Goal: Information Seeking & Learning: Find specific fact

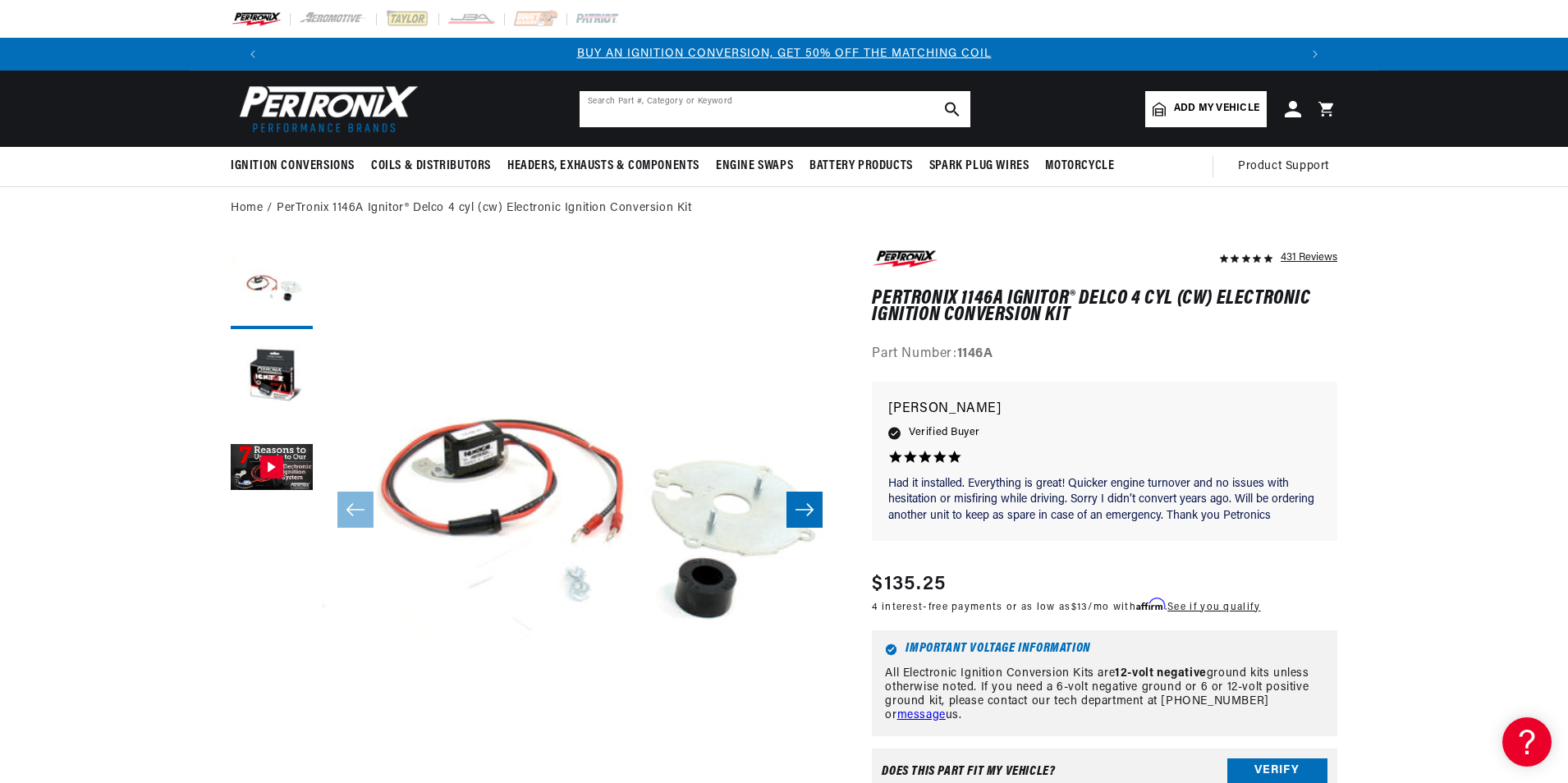
click at [764, 114] on input "text" at bounding box center [775, 109] width 391 height 36
type input "18-5299"
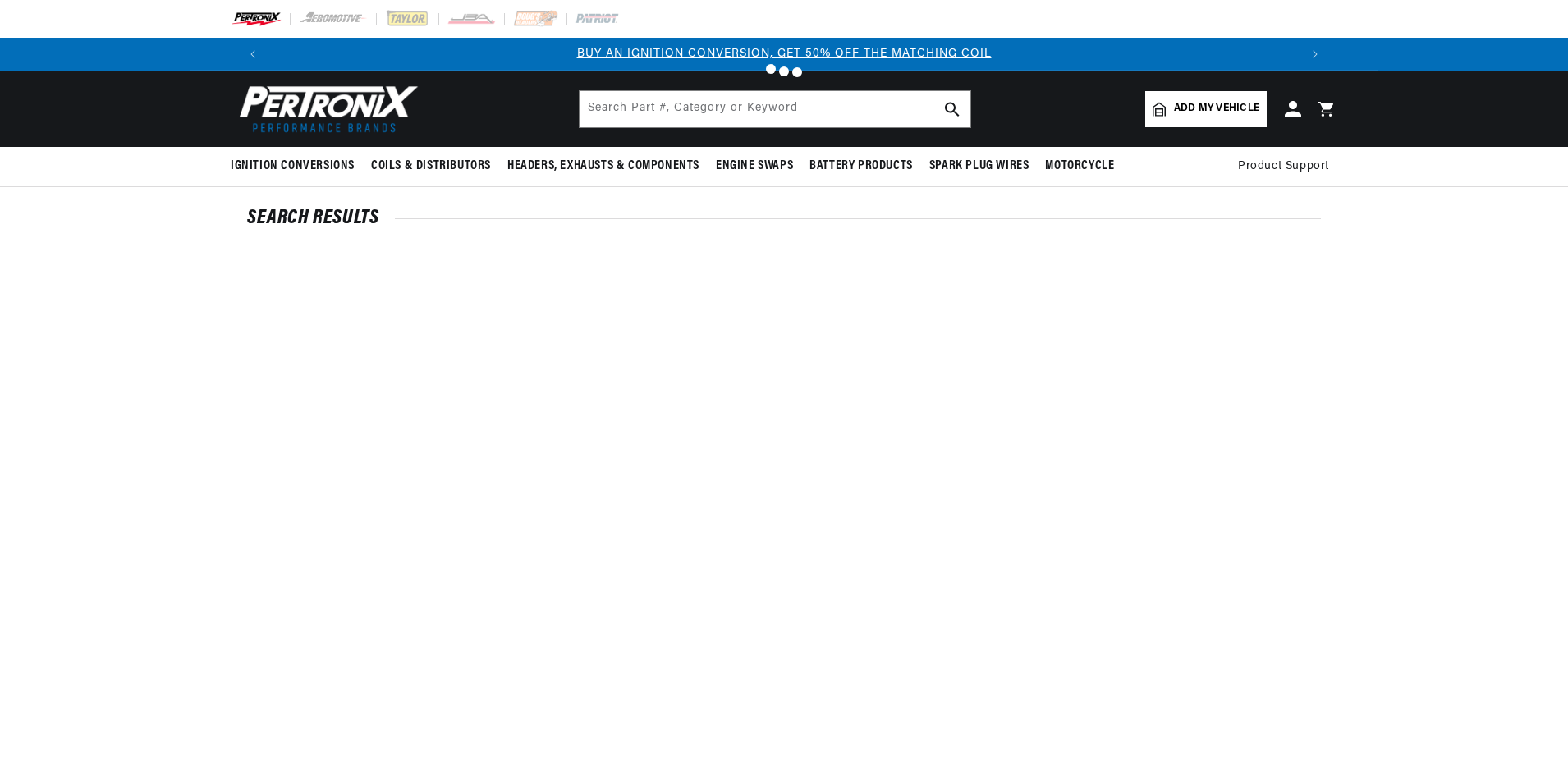
type input "18-5299"
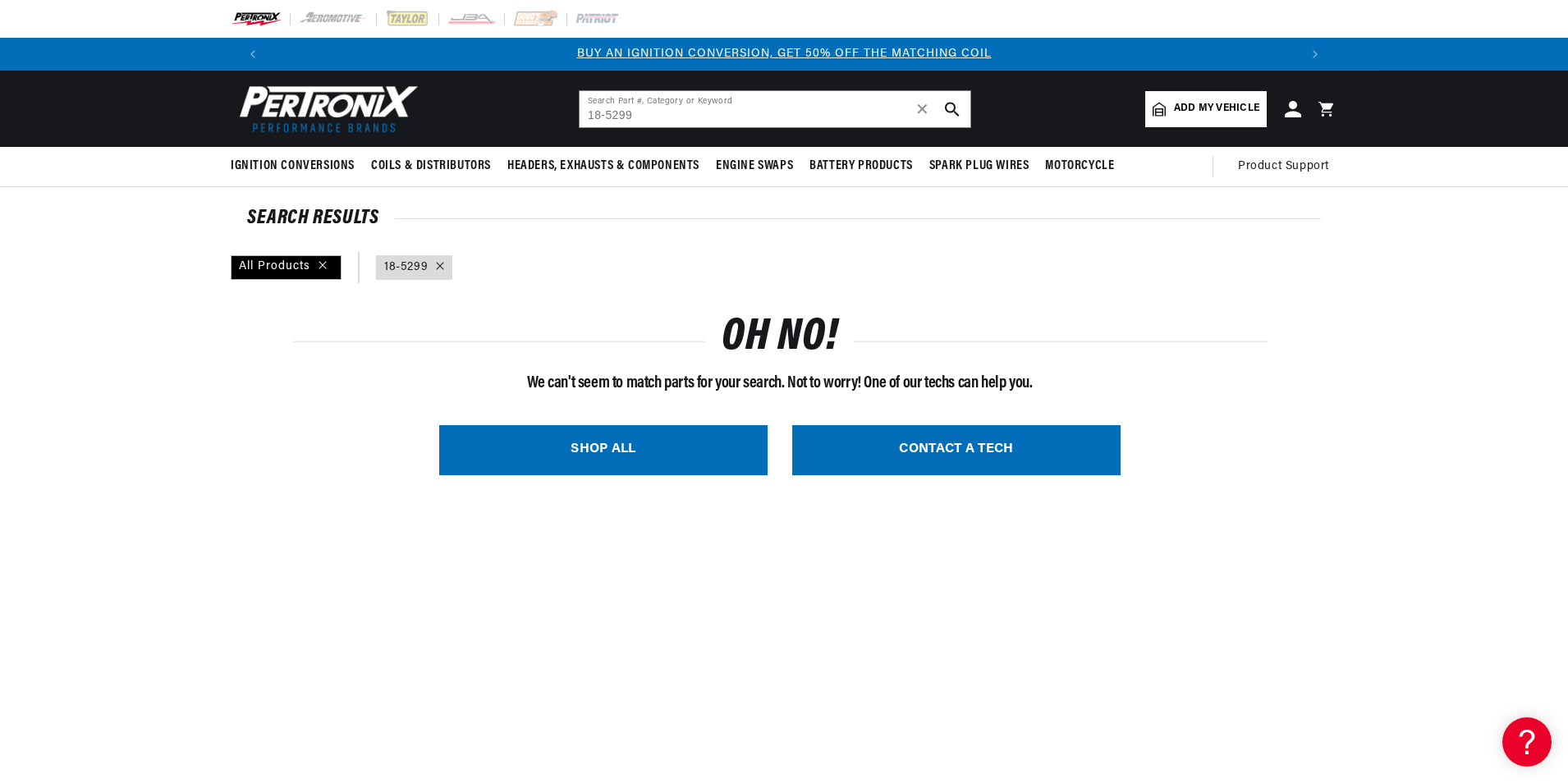
click at [438, 270] on div at bounding box center [436, 267] width 17 height 18
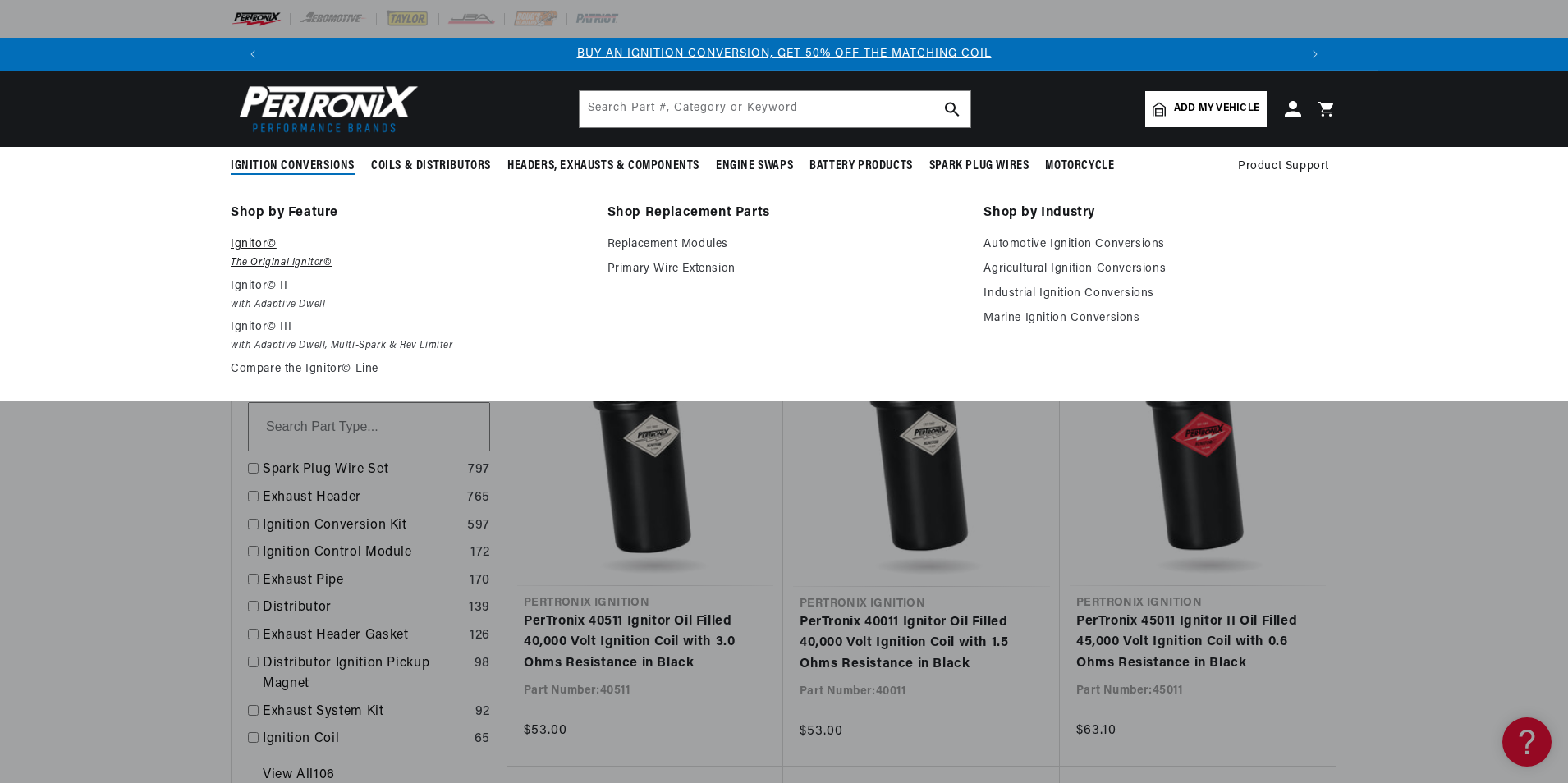
click at [257, 261] on em "The Original Ignitor©" at bounding box center [408, 263] width 354 height 17
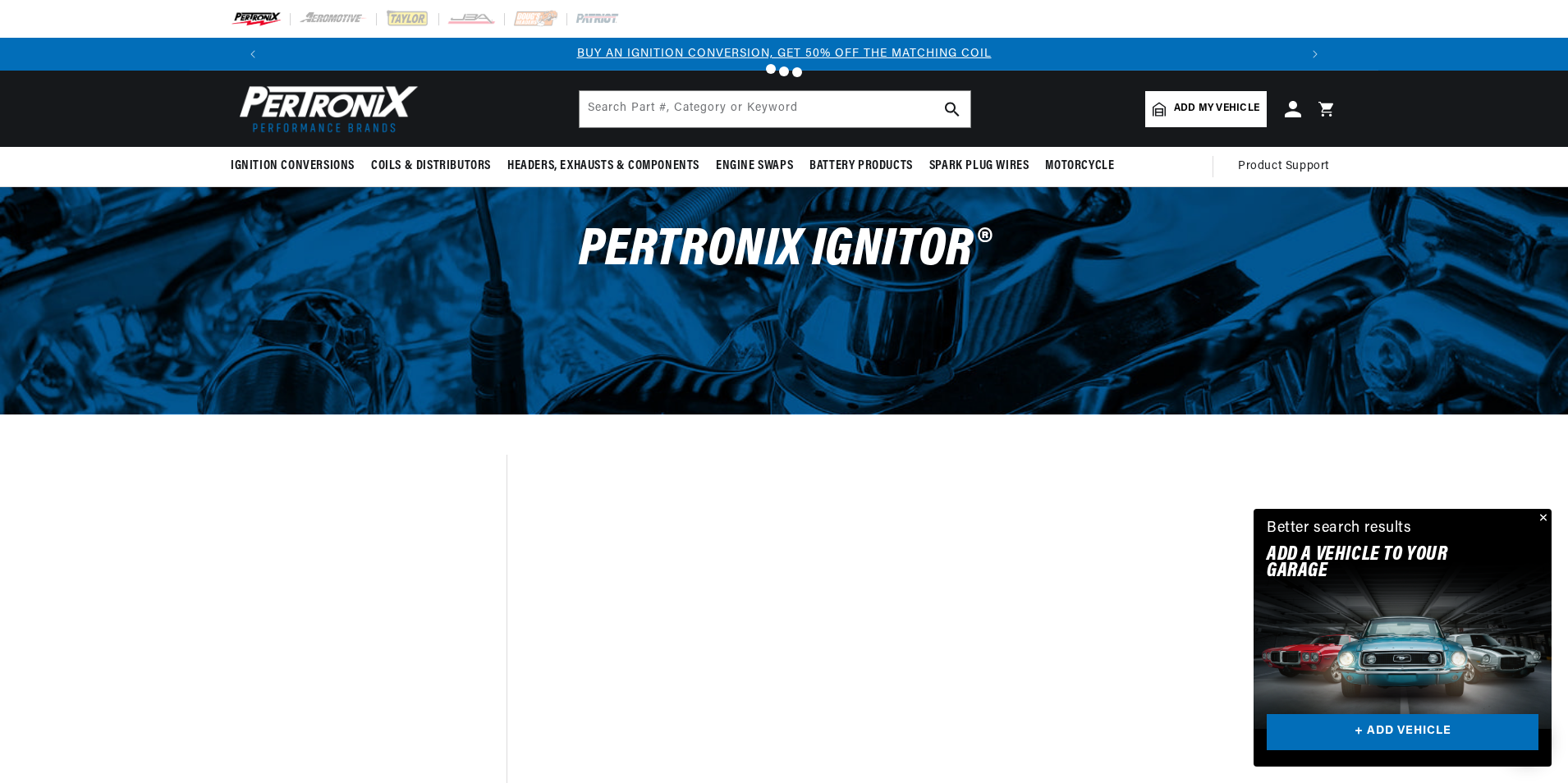
click at [1538, 512] on button "Close" at bounding box center [1541, 518] width 20 height 20
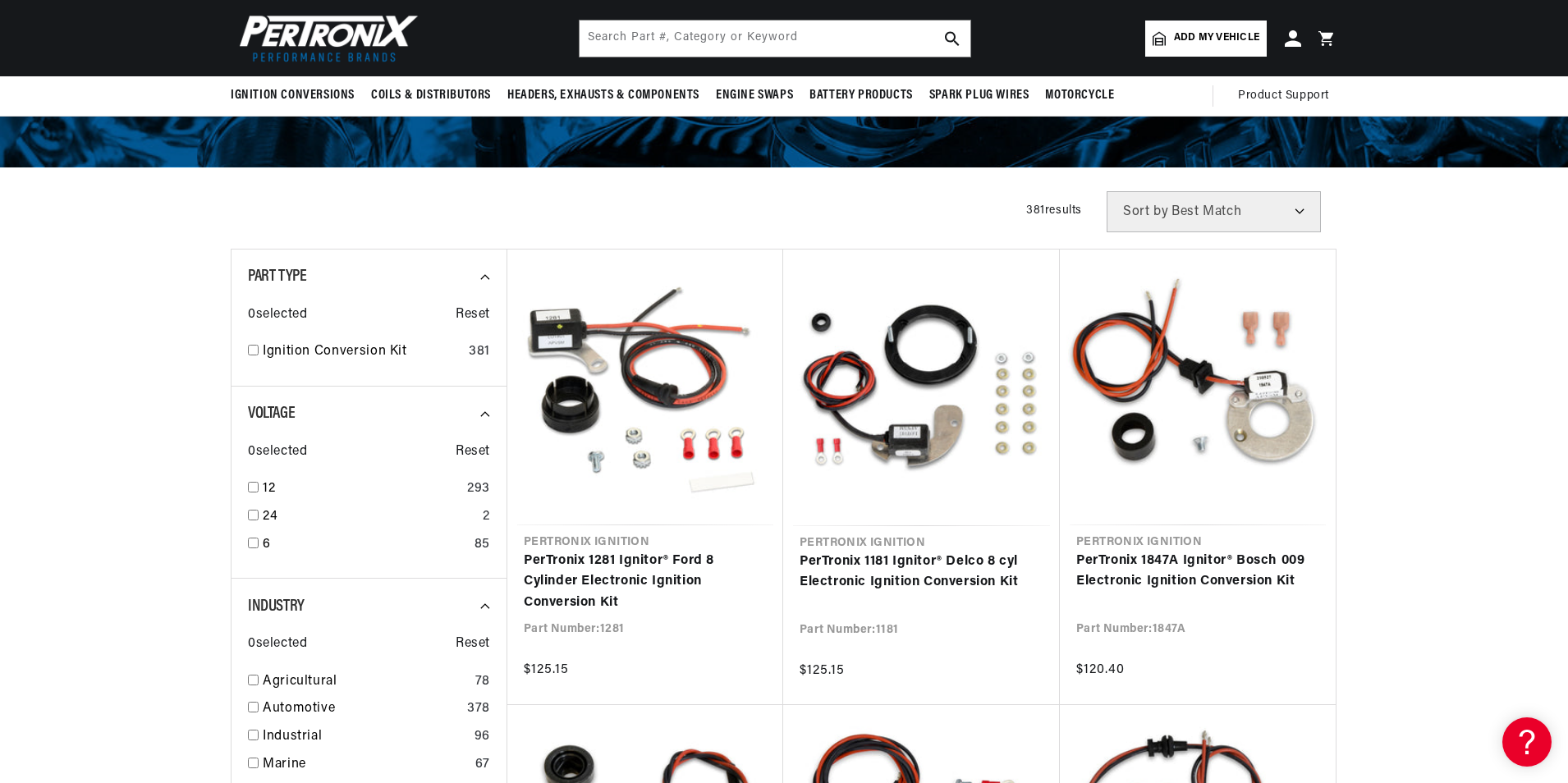
scroll to position [246, 0]
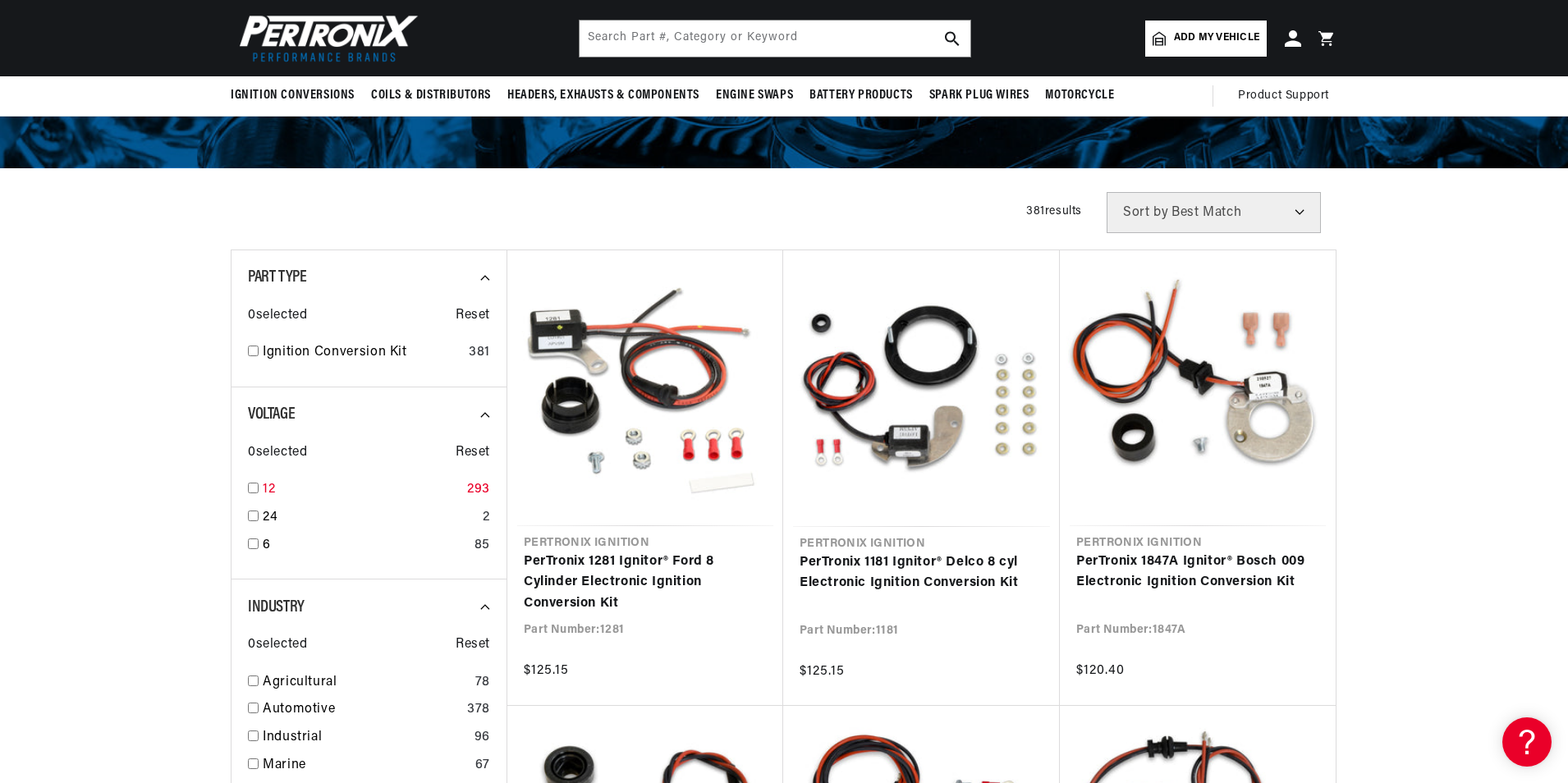
click at [248, 486] on input "checkbox" at bounding box center [253, 487] width 10 height 10
checkbox input "true"
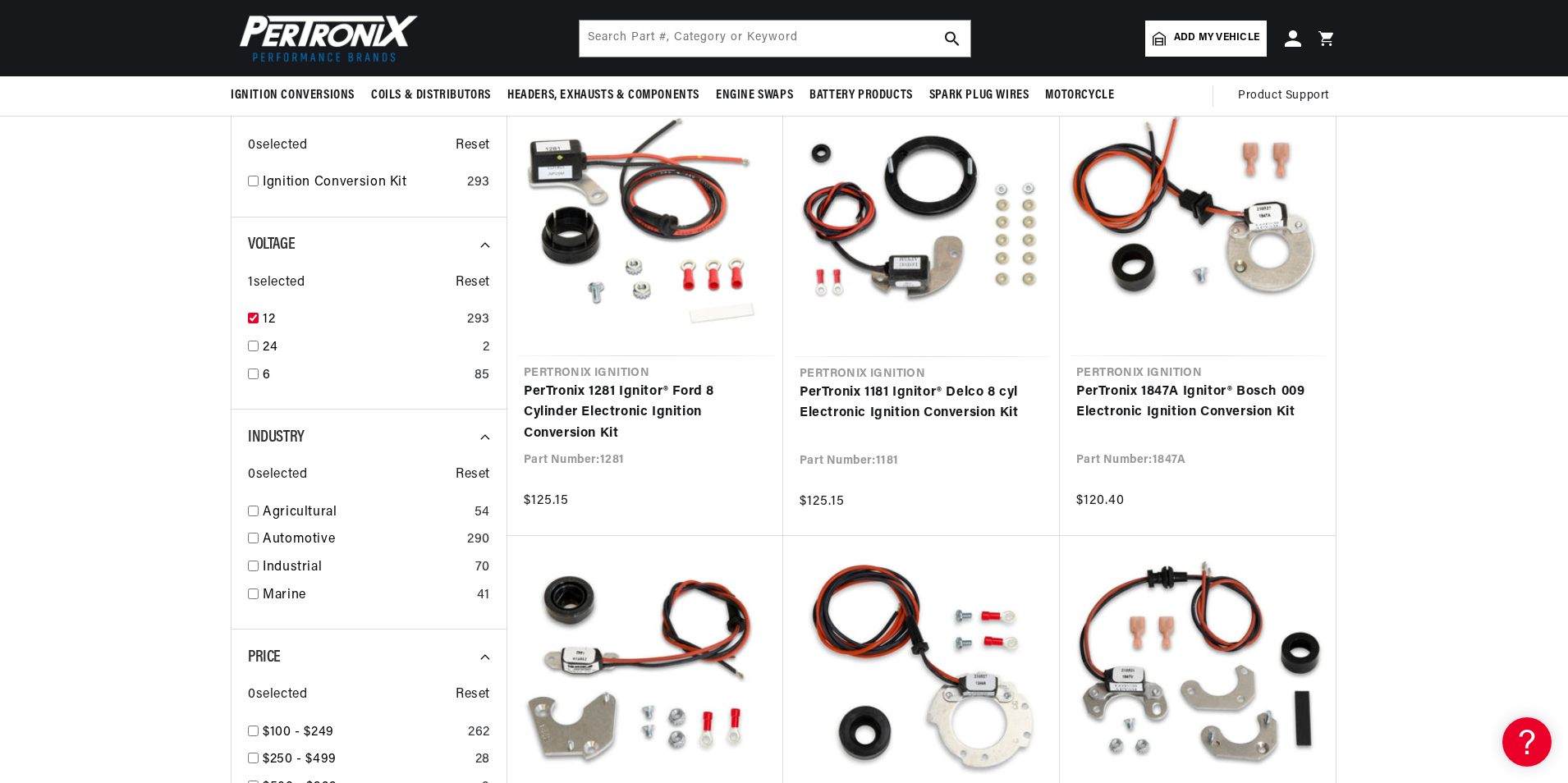
scroll to position [574, 0]
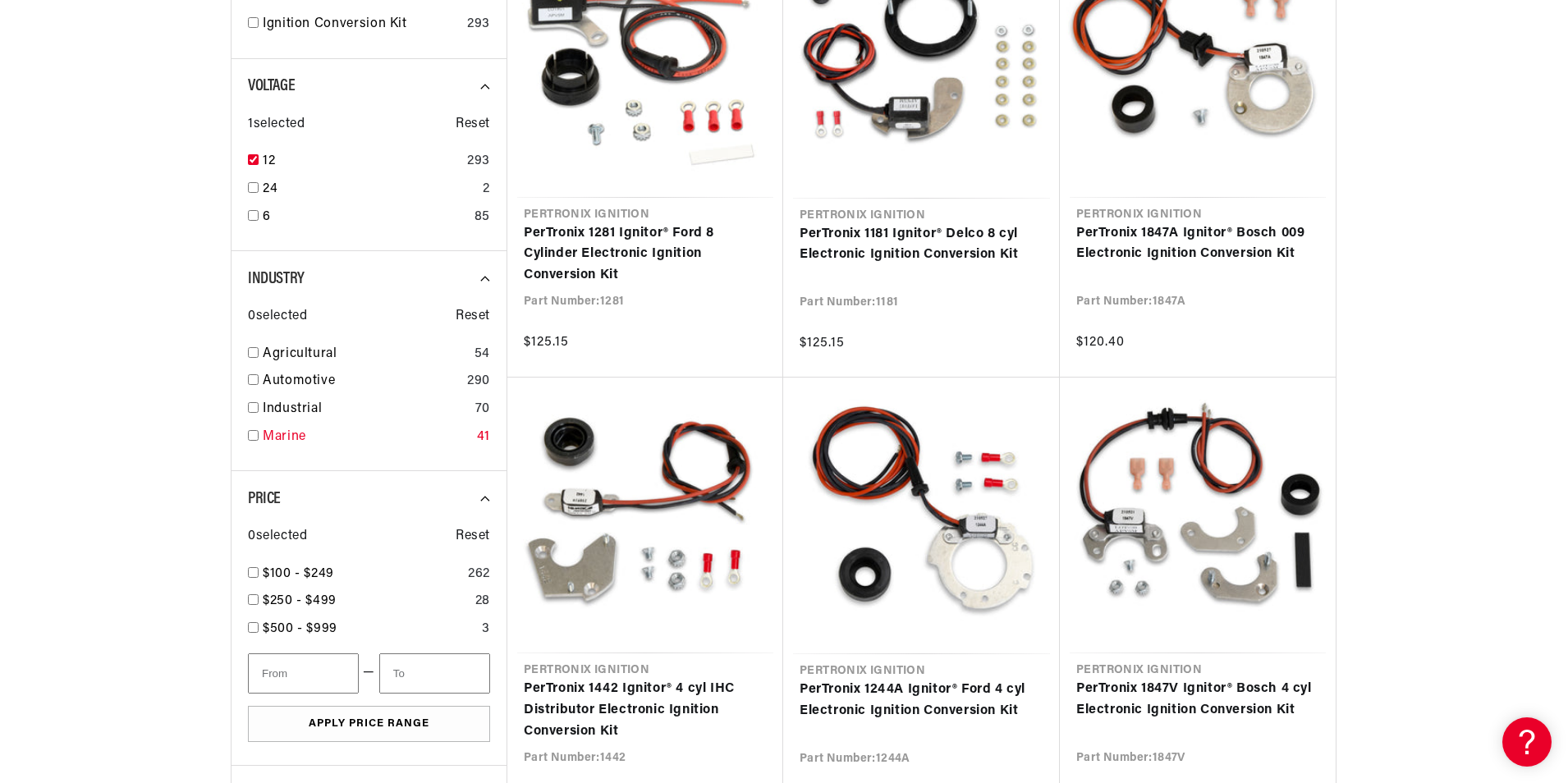
click at [257, 438] on input "checkbox" at bounding box center [253, 435] width 10 height 10
checkbox input "true"
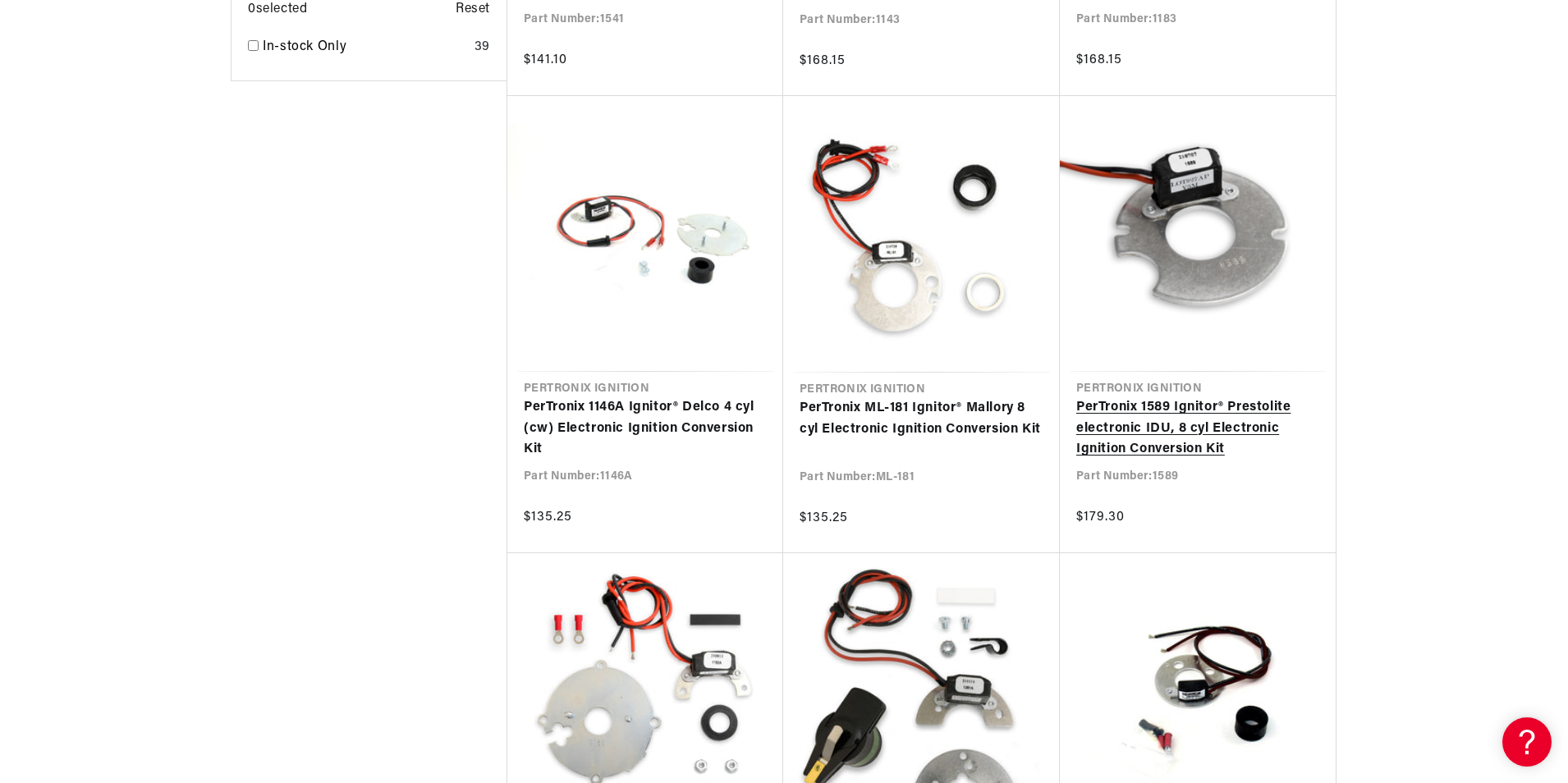
click at [1212, 452] on link "PerTronix 1589 Ignitor® Prestolite electronic IDU, 8 cyl Electronic Ignition Co…" at bounding box center [1198, 429] width 243 height 64
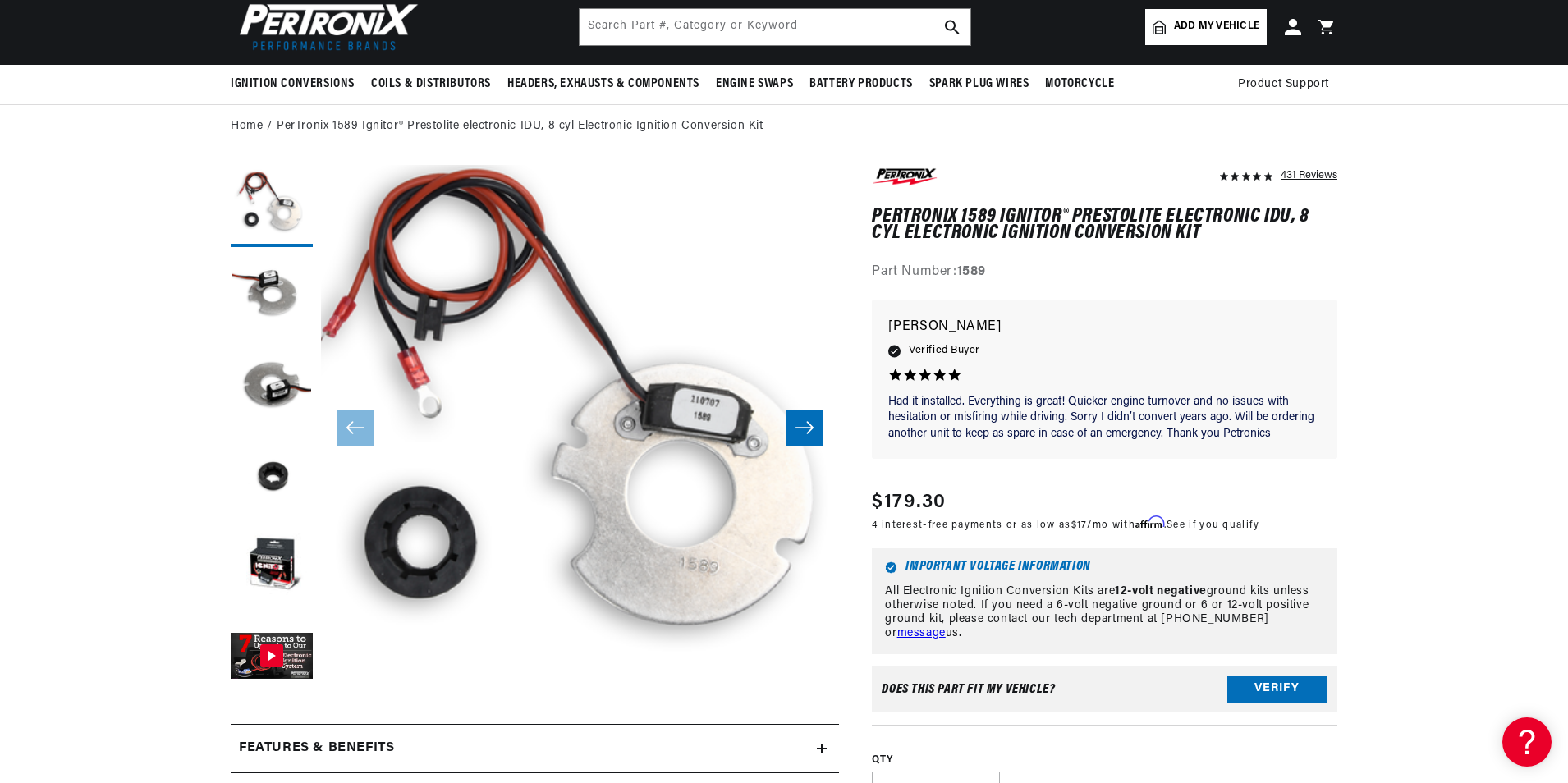
scroll to position [0, 2051]
drag, startPoint x: 960, startPoint y: 271, endPoint x: 995, endPoint y: 272, distance: 35.0
click at [995, 272] on div "Part Number: 1589" at bounding box center [1104, 272] width 465 height 22
copy strong "1589"
